Goal: Task Accomplishment & Management: Manage account settings

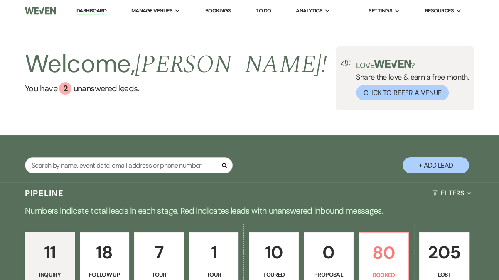
click at [96, 9] on link "Dashboard" at bounding box center [91, 11] width 30 height 8
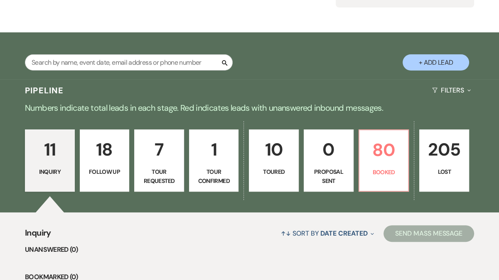
scroll to position [103, 0]
click at [385, 155] on p "80" at bounding box center [383, 150] width 39 height 28
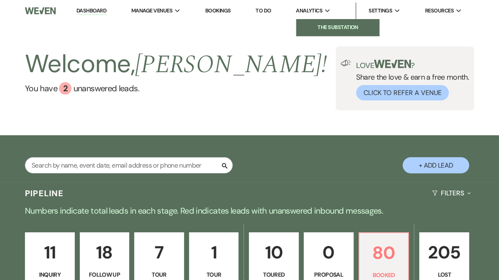
click at [323, 23] on li "The Substation" at bounding box center [337, 27] width 75 height 8
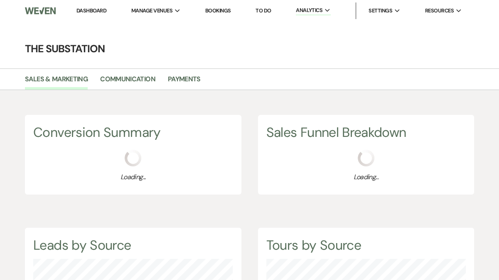
scroll to position [280, 498]
click at [185, 80] on link "Payments" at bounding box center [184, 82] width 33 height 16
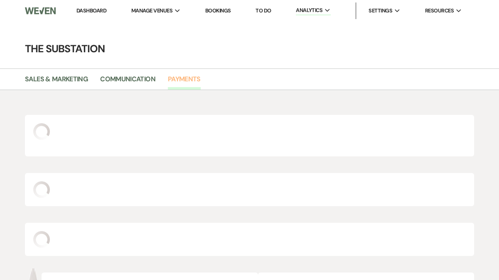
scroll to position [280, 498]
select select "2025"
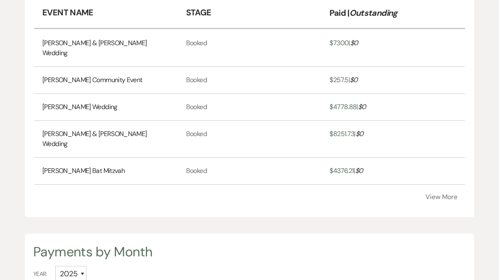
scroll to position [288, 0]
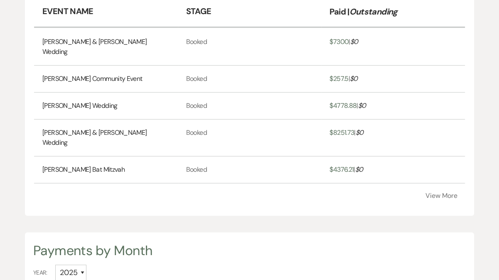
click at [444, 193] on button "View More" at bounding box center [441, 196] width 32 height 7
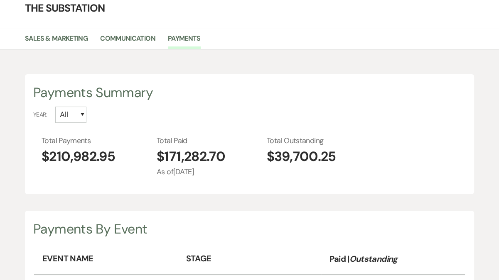
scroll to position [0, 0]
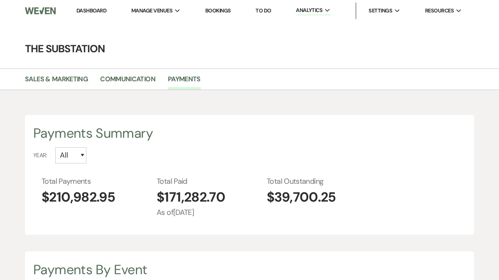
click at [96, 12] on link "Dashboard" at bounding box center [91, 10] width 30 height 7
